Goal: Transaction & Acquisition: Book appointment/travel/reservation

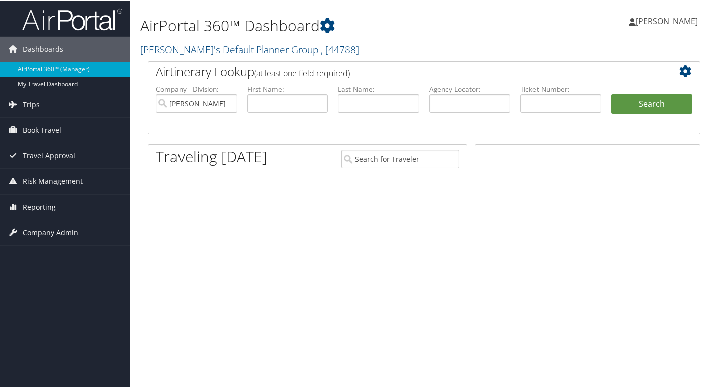
drag, startPoint x: 0, startPoint y: 0, endPoint x: 639, endPoint y: 20, distance: 638.9
click at [639, 20] on span "[PERSON_NAME]" at bounding box center [667, 20] width 62 height 11
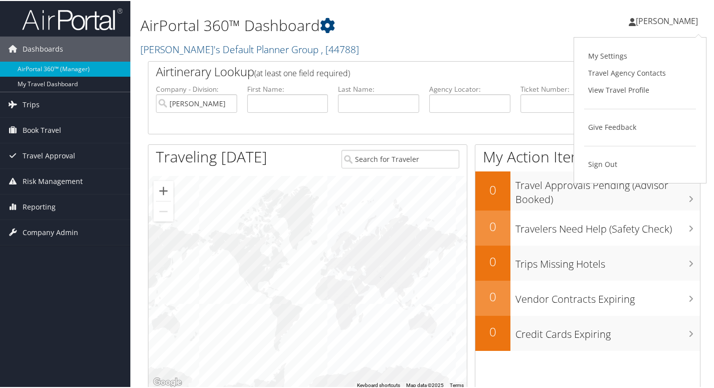
drag, startPoint x: 569, startPoint y: 23, endPoint x: 563, endPoint y: 22, distance: 6.1
click at [566, 23] on div "Amy Blumhorst Amy Blumhorst My Settings Travel Agency Contacts View Travel Prof…" at bounding box center [598, 24] width 239 height 39
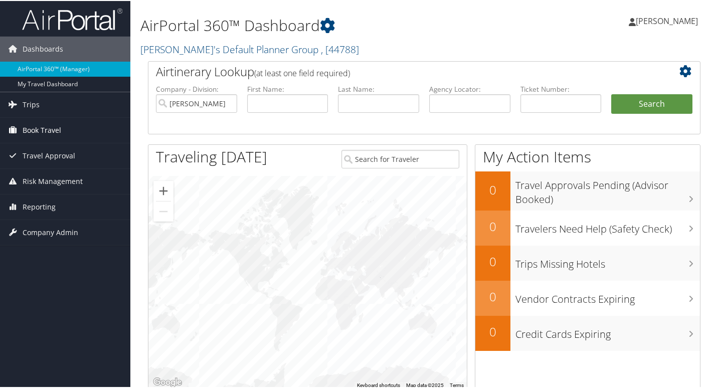
click at [32, 126] on span "Book Travel" at bounding box center [42, 129] width 39 height 25
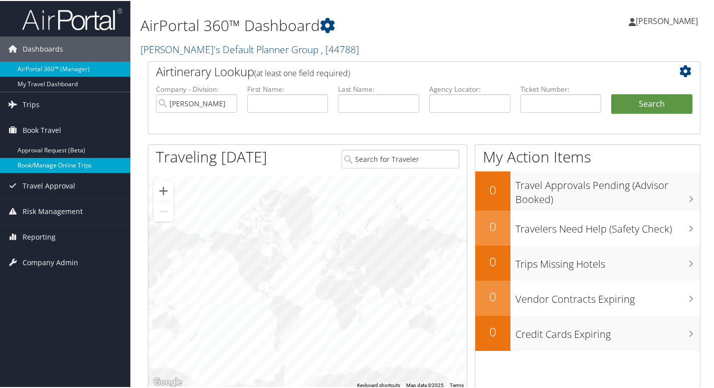
click at [46, 165] on link "Book/Manage Online Trips" at bounding box center [65, 164] width 130 height 15
click at [40, 162] on link "Book/Manage Online Trips" at bounding box center [65, 164] width 130 height 15
click at [646, 20] on span "[PERSON_NAME]" at bounding box center [667, 20] width 62 height 11
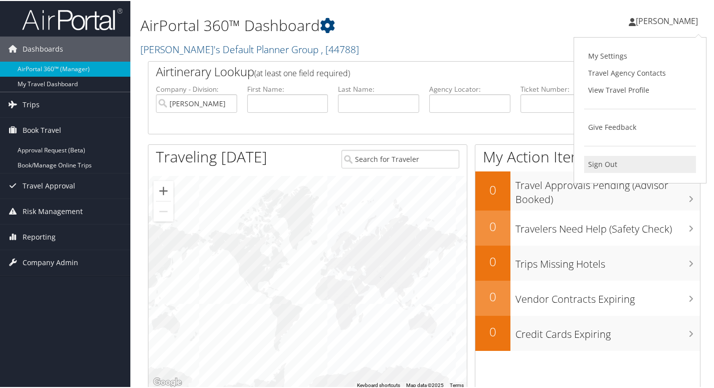
click at [614, 162] on link "Sign Out" at bounding box center [640, 163] width 112 height 17
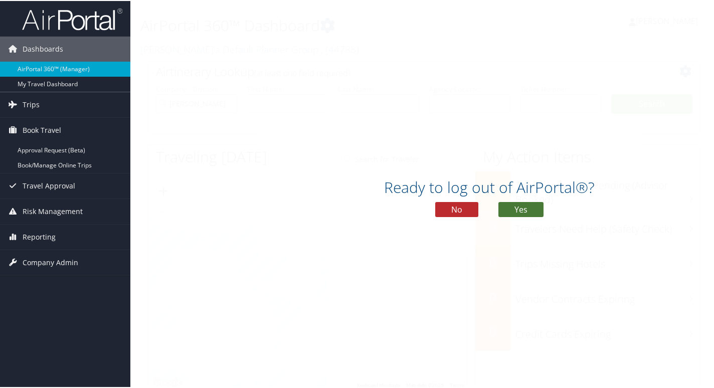
click at [509, 203] on button "Yes" at bounding box center [521, 208] width 45 height 15
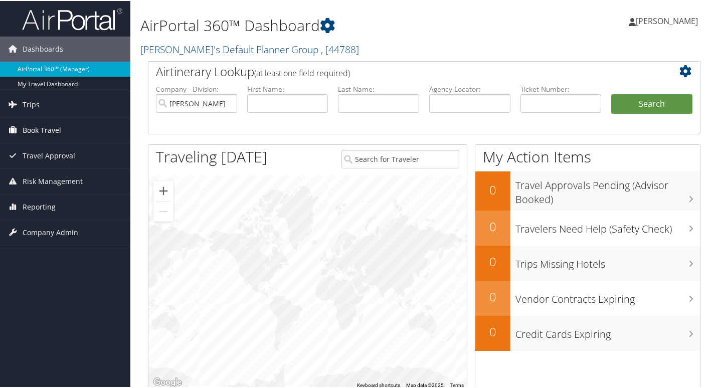
click at [42, 127] on span "Book Travel" at bounding box center [42, 129] width 39 height 25
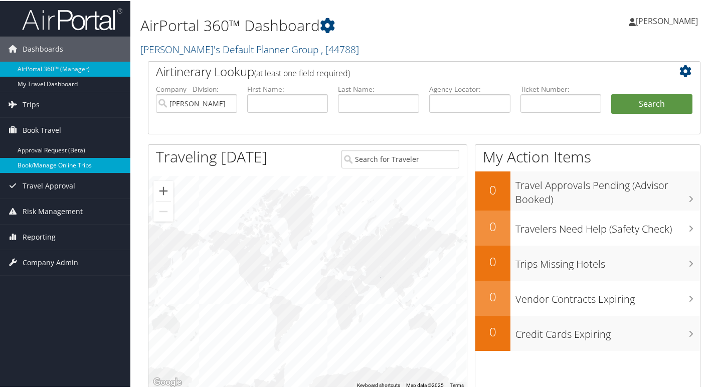
click at [38, 166] on link "Book/Manage Online Trips" at bounding box center [65, 164] width 130 height 15
click at [653, 21] on span "[PERSON_NAME]" at bounding box center [667, 20] width 62 height 11
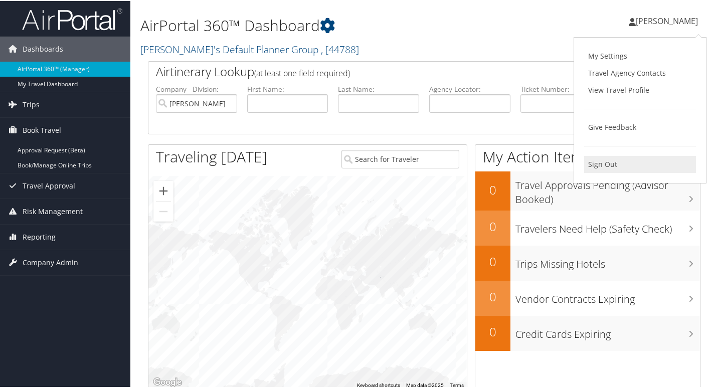
click at [618, 163] on link "Sign Out" at bounding box center [640, 163] width 112 height 17
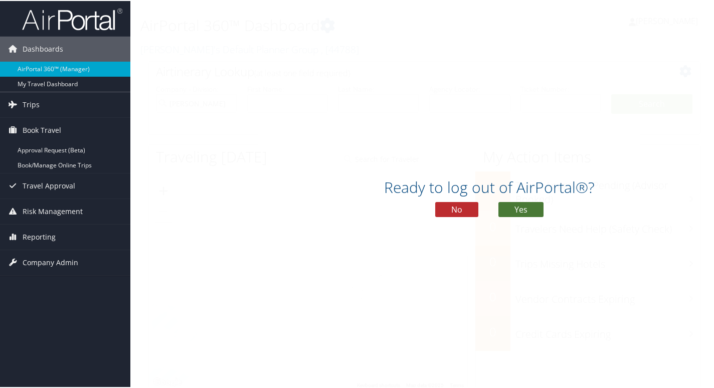
click at [522, 208] on button "Yes" at bounding box center [521, 208] width 45 height 15
